Goal: Navigation & Orientation: Find specific page/section

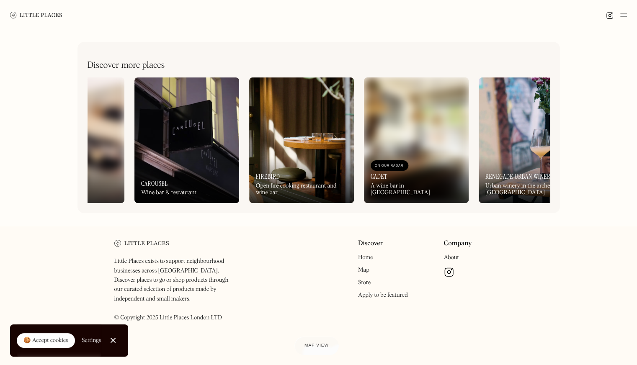
scroll to position [0, 681]
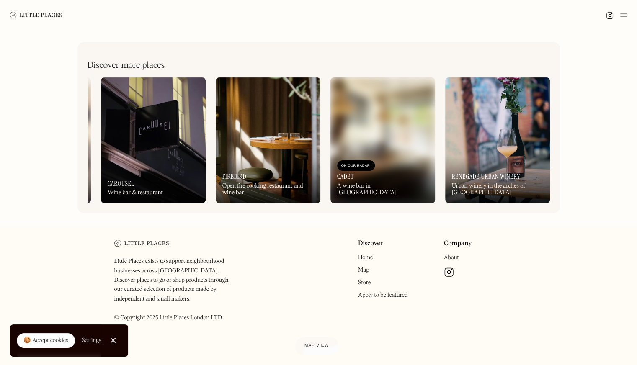
click at [474, 166] on div "On Our Radar Renegade Urban Winery Urban winery in the arches of Bethnal Green" at bounding box center [497, 180] width 105 height 46
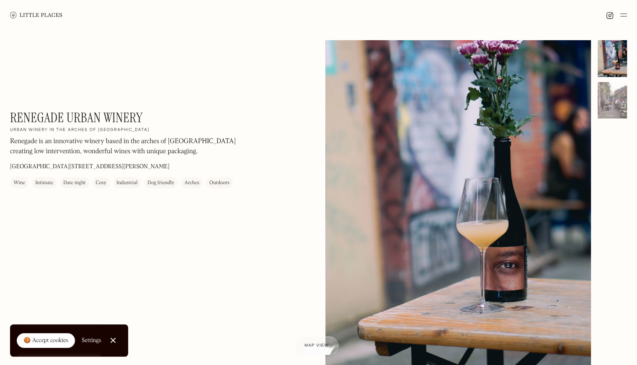
click at [65, 122] on h1 "Renegade Urban Winery" at bounding box center [76, 118] width 133 height 16
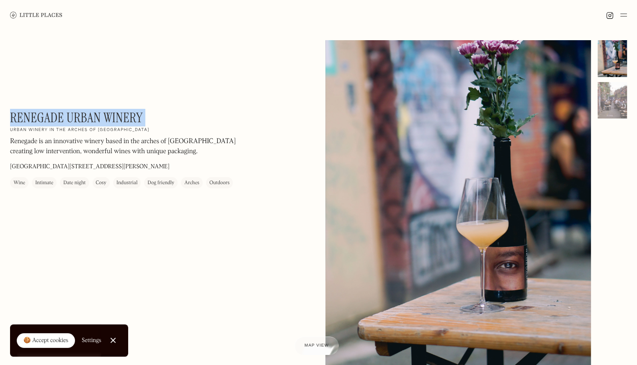
click at [65, 122] on h1 "Renegade Urban Winery" at bounding box center [76, 118] width 133 height 16
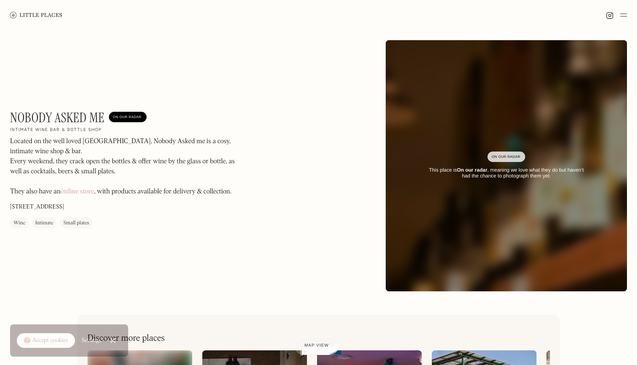
scroll to position [273, 0]
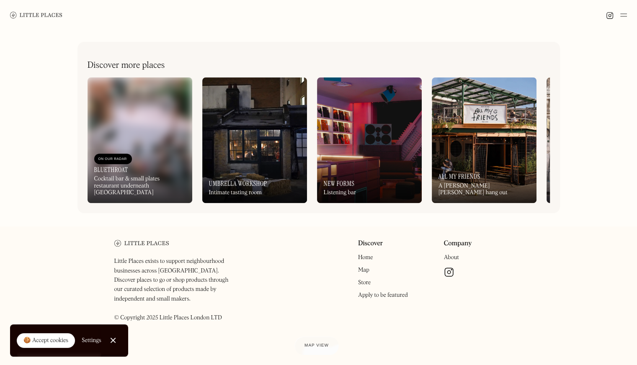
click at [341, 138] on img at bounding box center [369, 140] width 105 height 126
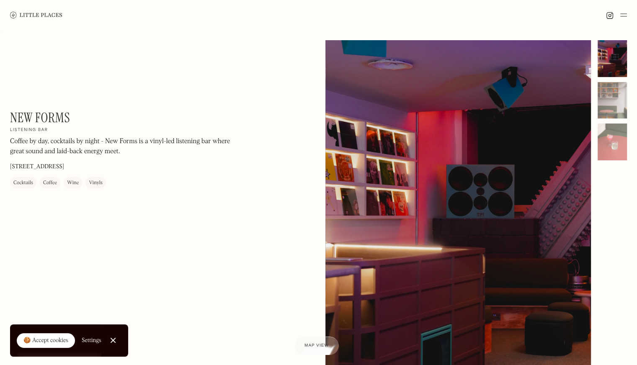
click at [42, 13] on img at bounding box center [36, 15] width 52 height 6
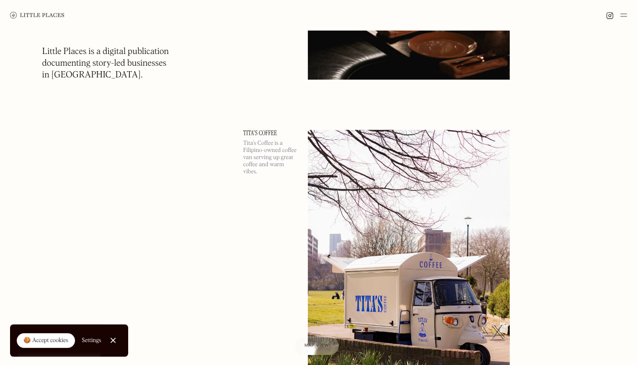
scroll to position [7110, 0]
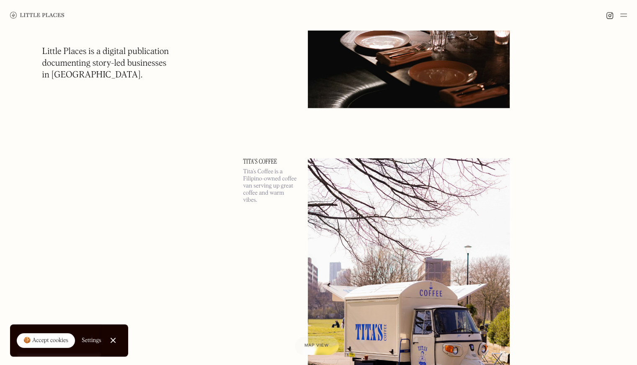
click at [256, 162] on link "Tita's Coffee" at bounding box center [270, 161] width 54 height 7
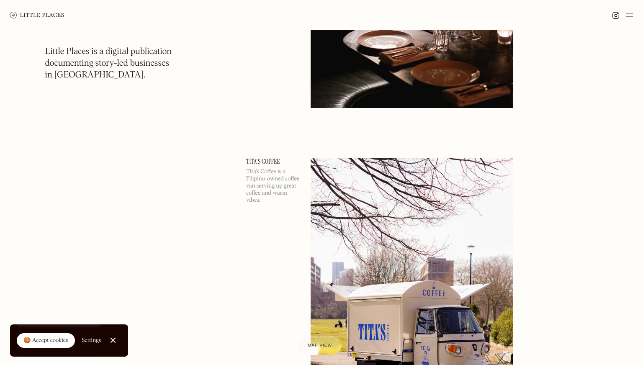
click at [0, 0] on div at bounding box center [0, 0] width 0 height 0
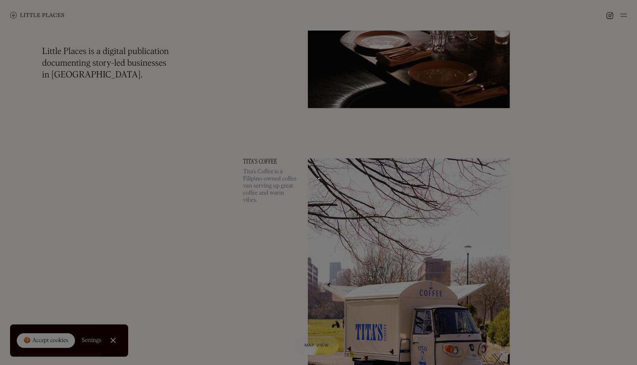
click at [256, 162] on div at bounding box center [318, 182] width 637 height 365
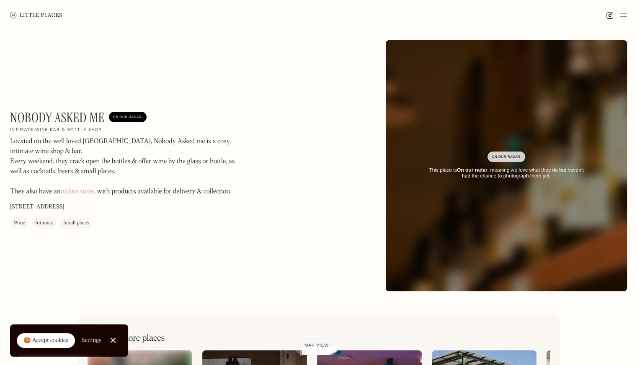
click at [92, 79] on div "Nobody Asked Me On Our Radar Intimate wine bar & bottle shop Located on the wel…" at bounding box center [318, 165] width 637 height 271
click at [45, 15] on img at bounding box center [36, 15] width 52 height 6
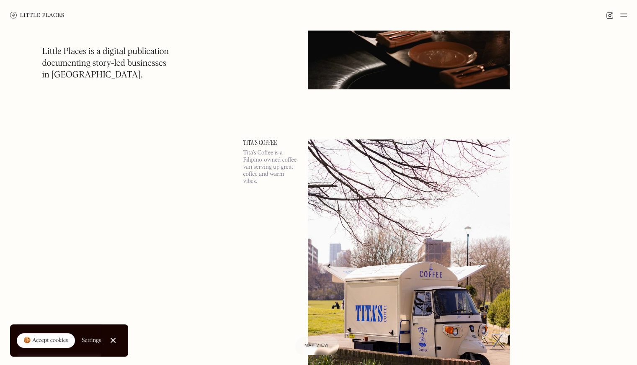
scroll to position [7113, 0]
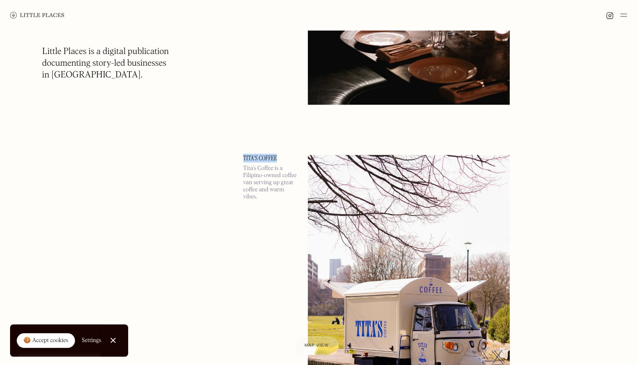
drag, startPoint x: 208, startPoint y: 152, endPoint x: 298, endPoint y: 156, distance: 90.1
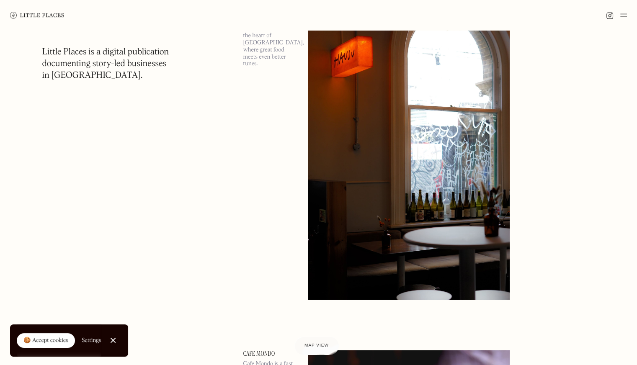
scroll to position [7946, 0]
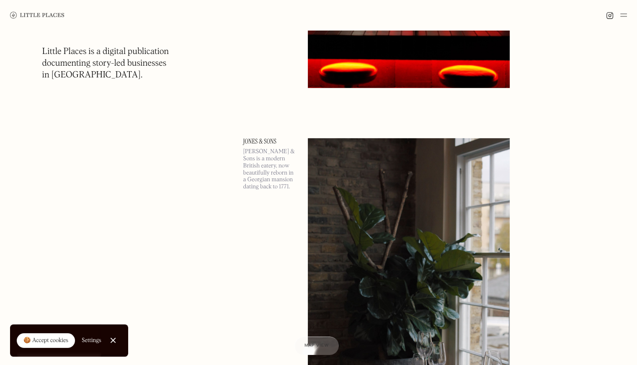
scroll to position [13292, 0]
click at [51, 16] on img at bounding box center [37, 15] width 54 height 7
